Goal: Information Seeking & Learning: Check status

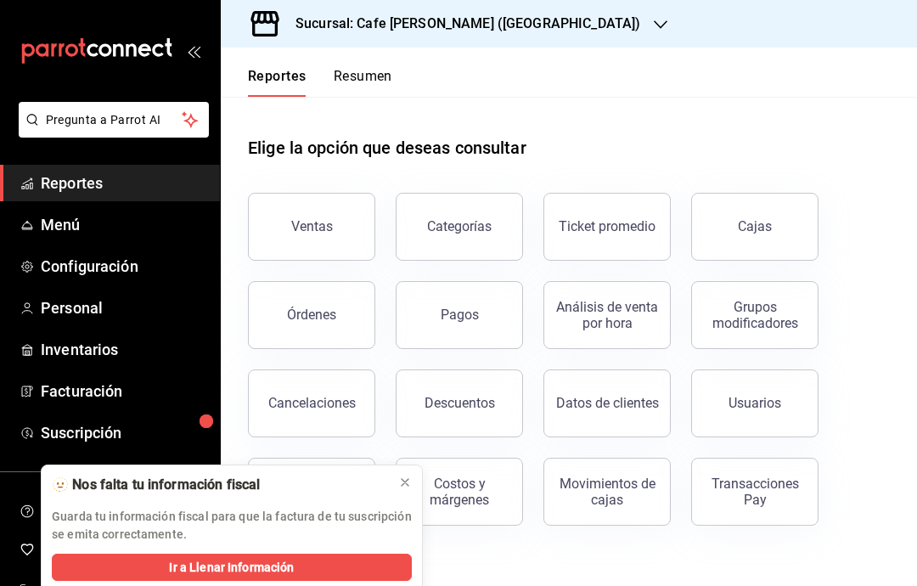
click at [401, 492] on button at bounding box center [405, 482] width 27 height 27
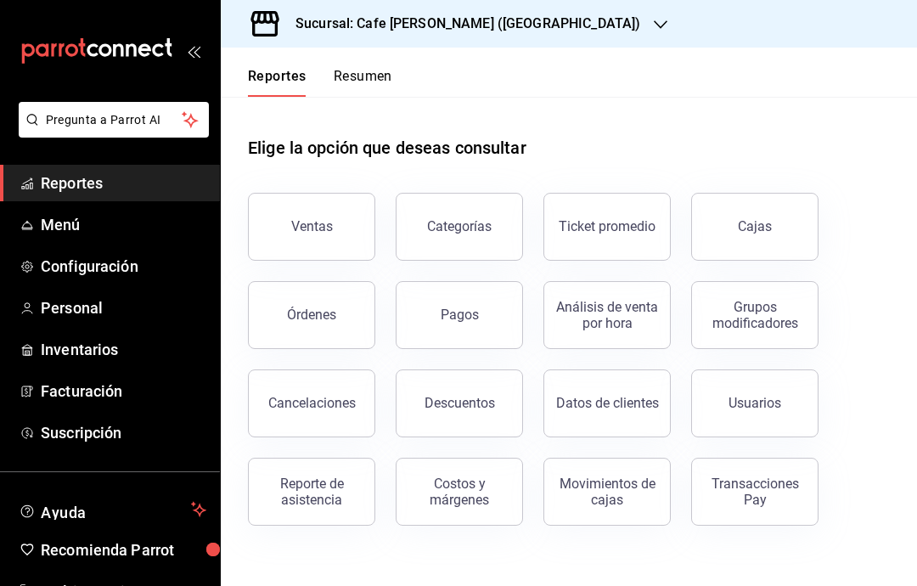
click at [328, 210] on button "Ventas" at bounding box center [311, 227] width 127 height 68
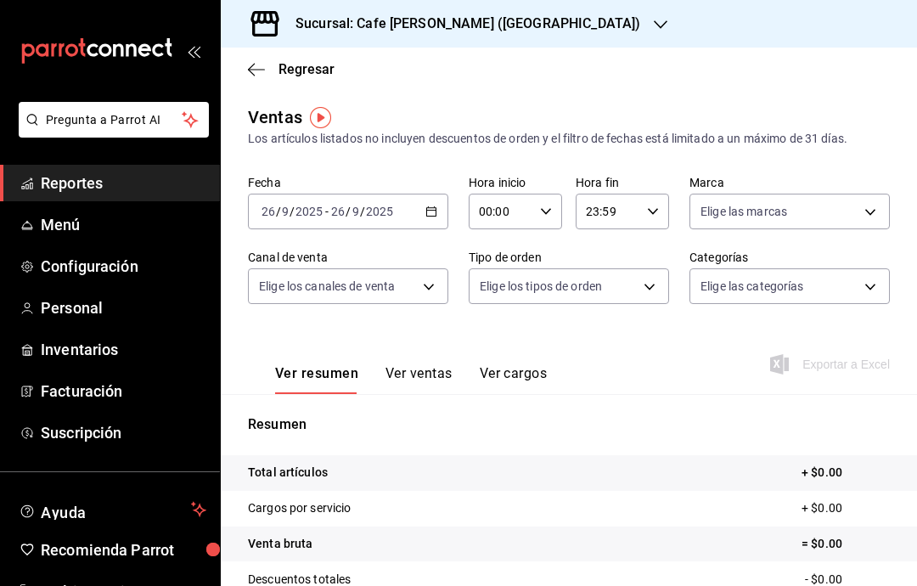
click at [654, 24] on icon "button" at bounding box center [661, 25] width 14 height 14
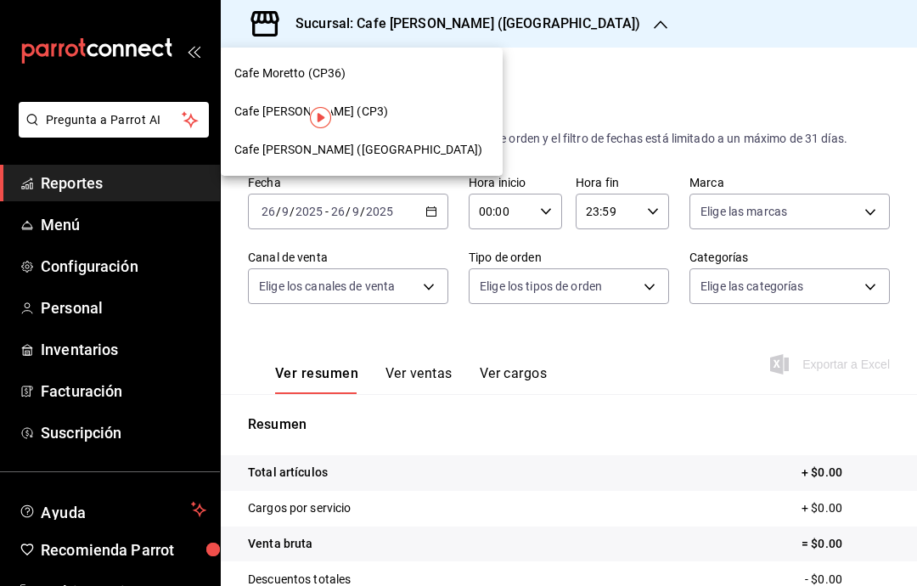
click at [390, 117] on div "Cafe [PERSON_NAME] (CP3)" at bounding box center [361, 112] width 255 height 18
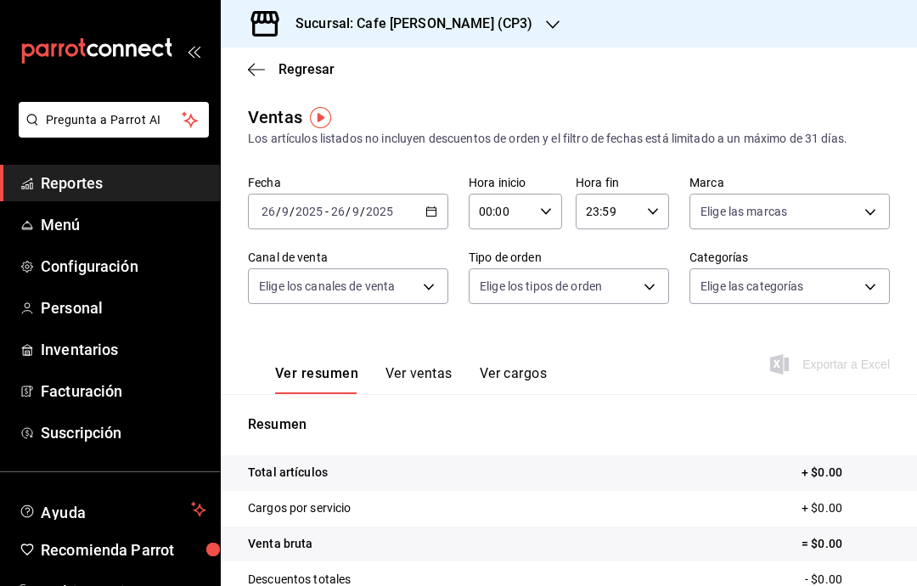
click at [436, 380] on button "Ver ventas" at bounding box center [419, 379] width 67 height 29
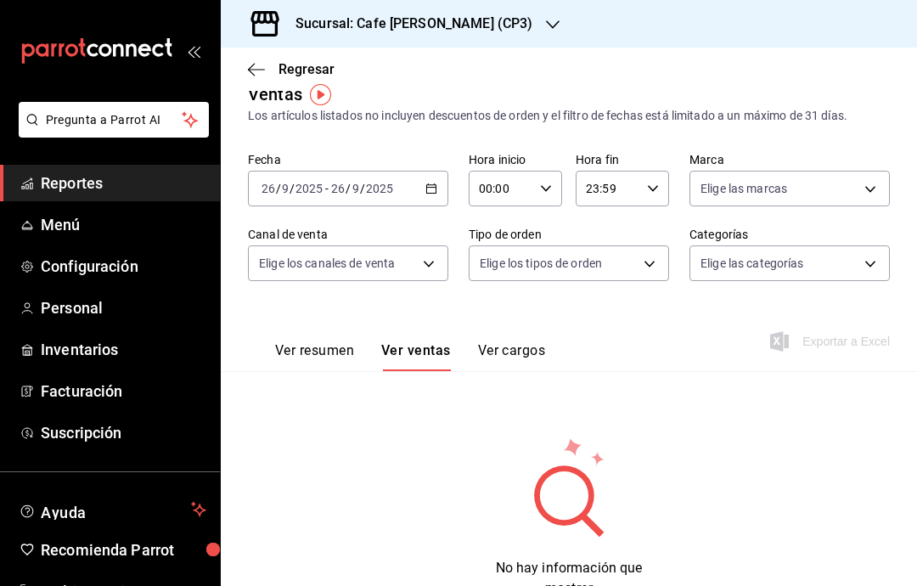
scroll to position [22, 0]
click at [546, 29] on icon "button" at bounding box center [553, 25] width 14 height 14
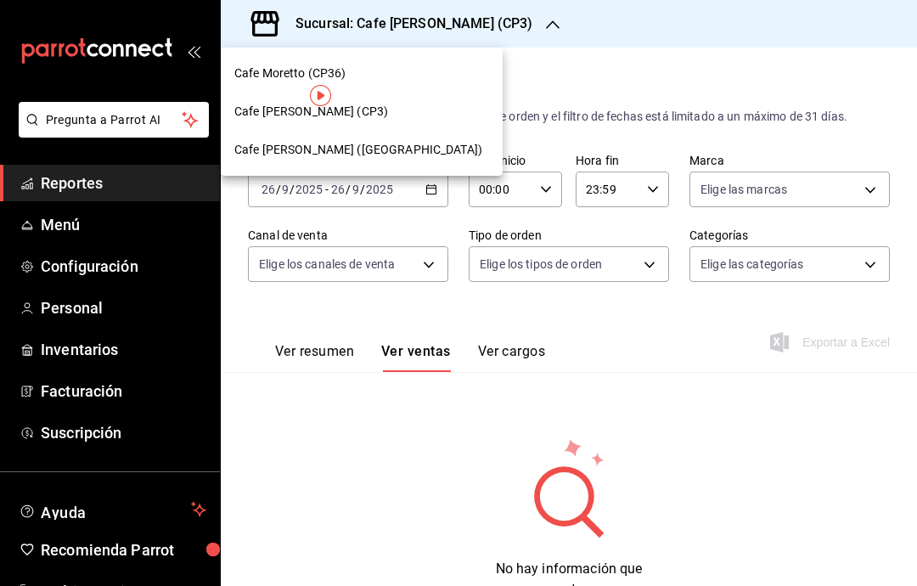
click at [399, 113] on div "Cafe [PERSON_NAME] (CP3)" at bounding box center [361, 112] width 255 height 18
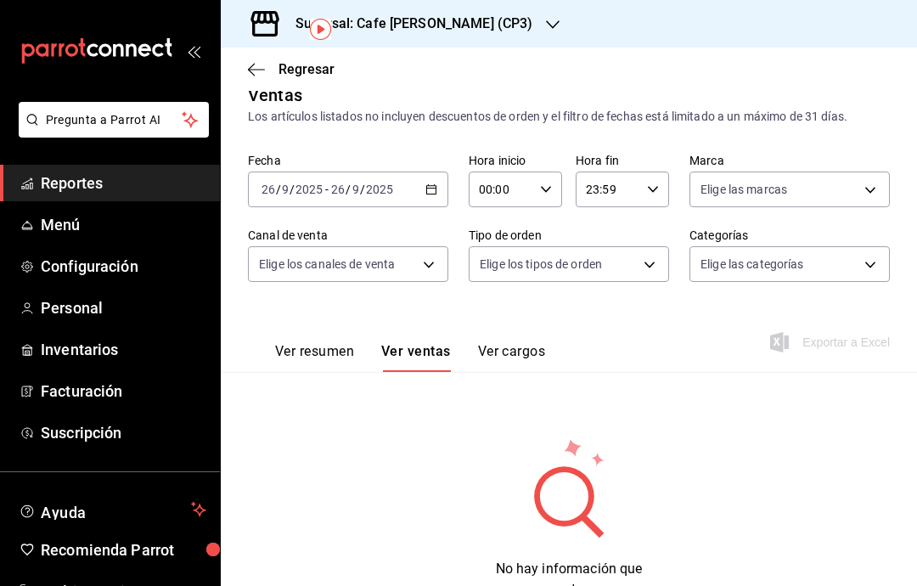
scroll to position [68, 0]
